Goal: Communication & Community: Answer question/provide support

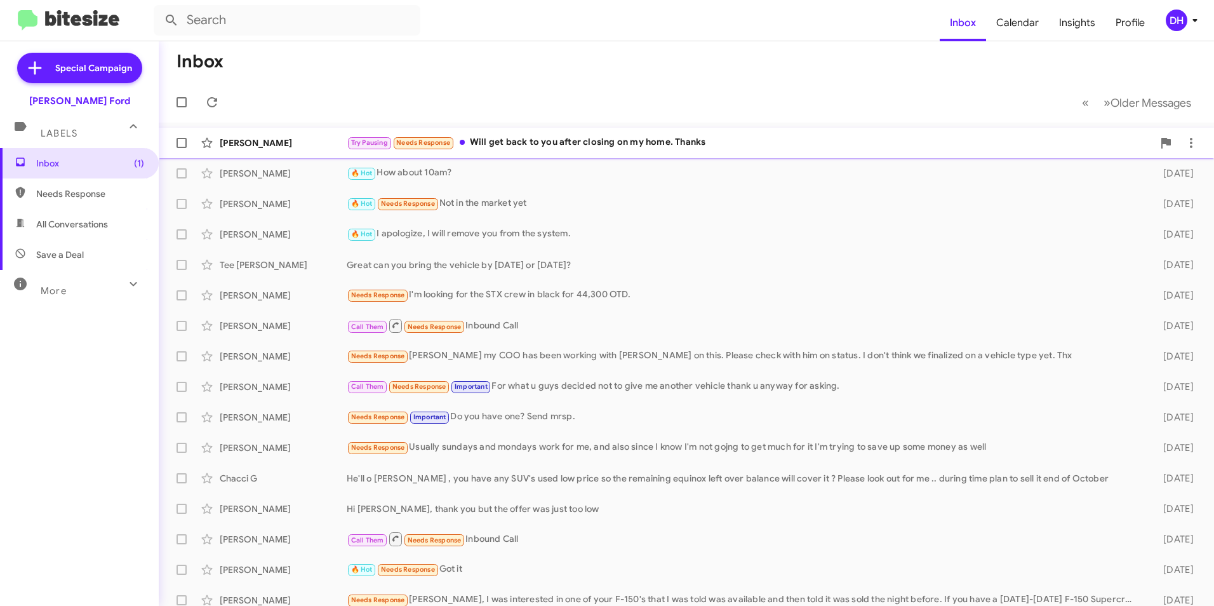
click at [610, 136] on div "Try Pausing Needs Response Will get back to you after closing on my home. Thanks" at bounding box center [750, 142] width 806 height 15
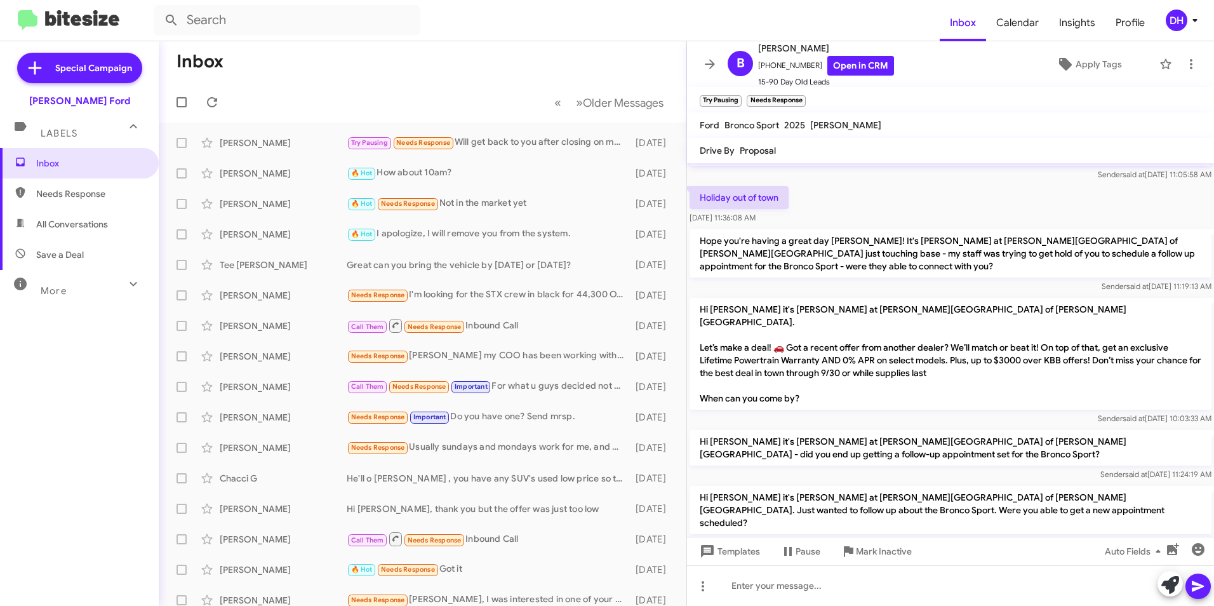
scroll to position [260, 0]
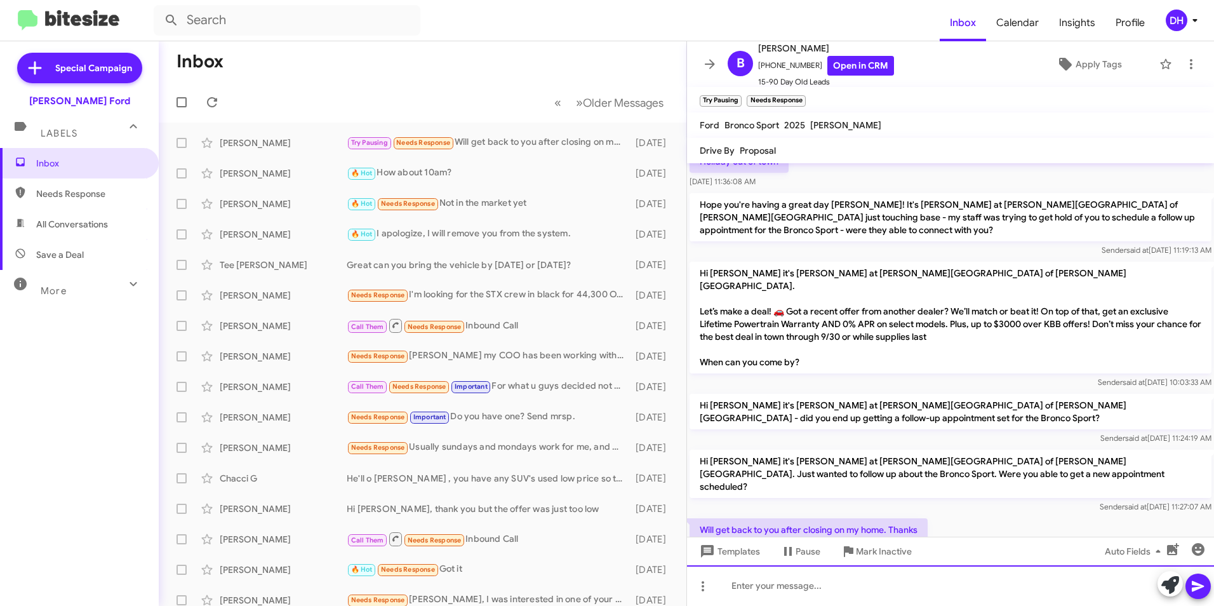
click at [842, 582] on div at bounding box center [950, 585] width 527 height 41
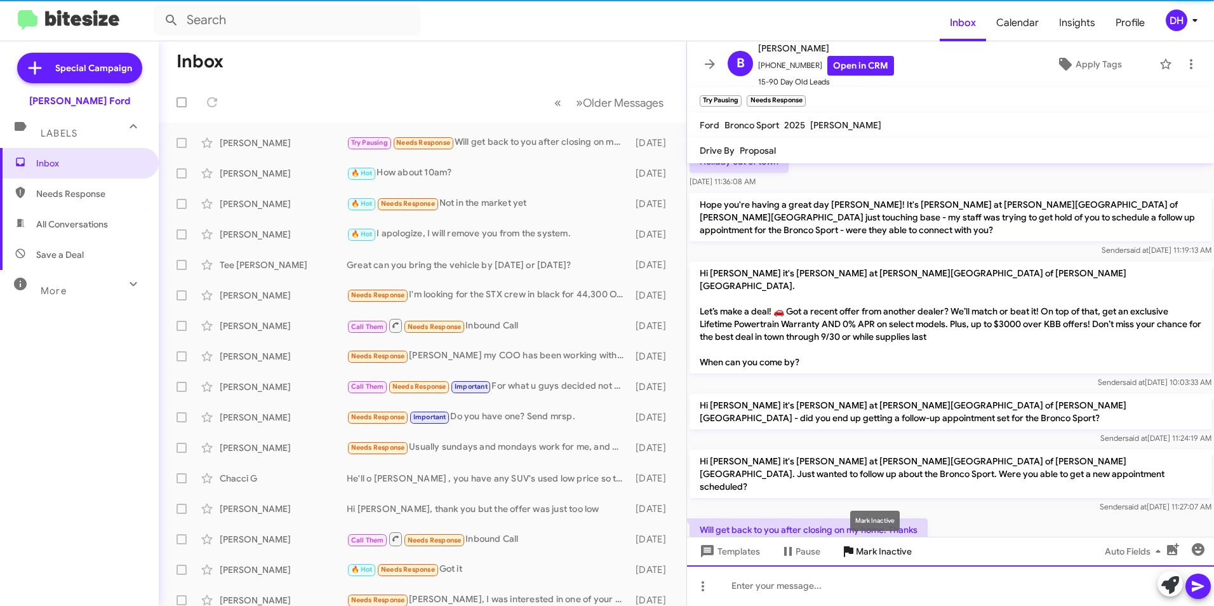
scroll to position [0, 0]
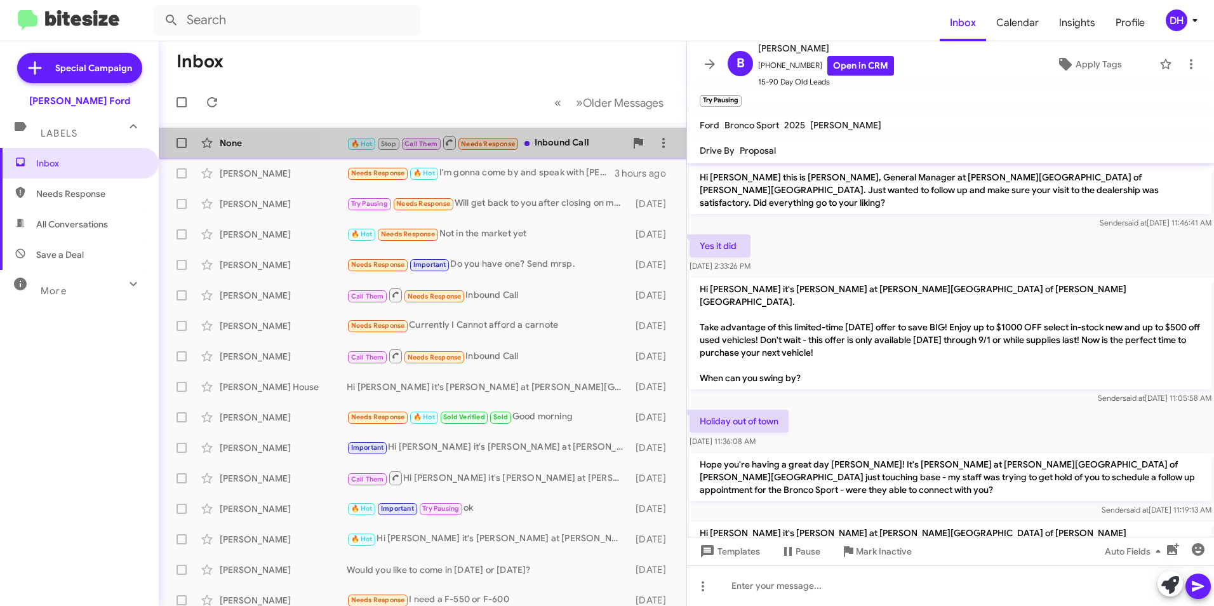
click at [566, 149] on div "🔥 Hot Stop Call Them Needs Response Inbound Call" at bounding box center [486, 143] width 279 height 16
